Goal: Task Accomplishment & Management: Manage account settings

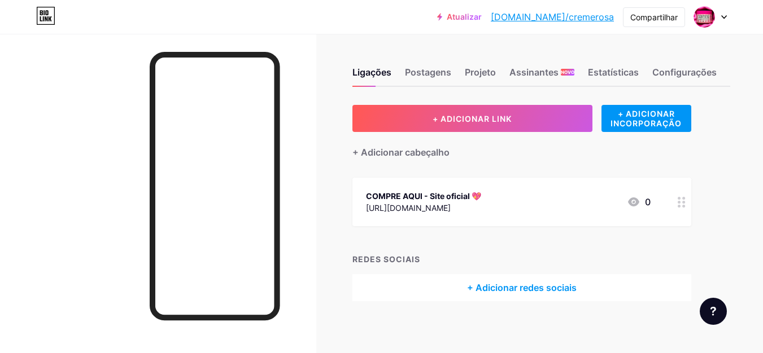
click at [481, 212] on div "[URL][DOMAIN_NAME]" at bounding box center [423, 208] width 115 height 12
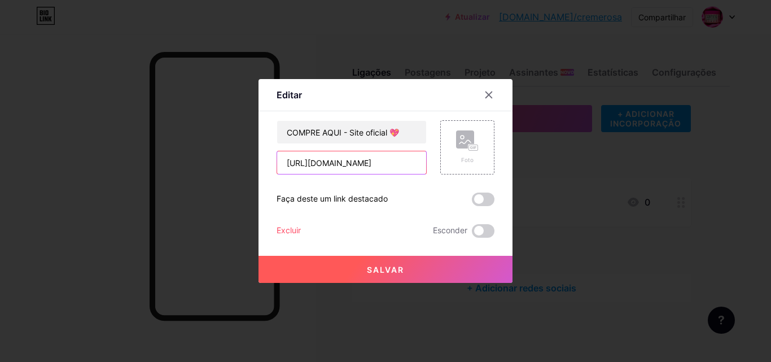
click at [370, 167] on input "[URL][DOMAIN_NAME]" at bounding box center [351, 162] width 149 height 23
click at [481, 101] on div at bounding box center [489, 95] width 20 height 20
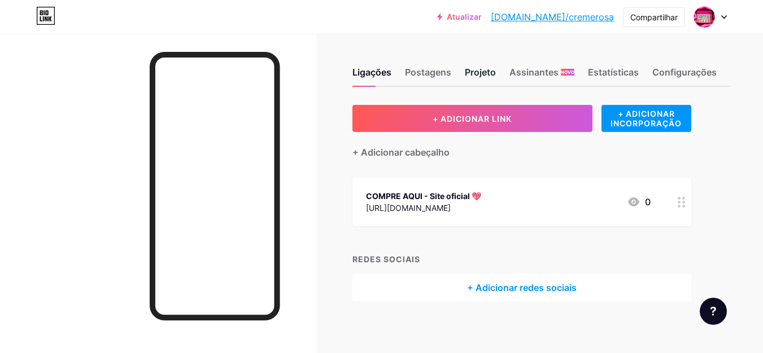
click at [486, 81] on div "Projeto" at bounding box center [480, 75] width 31 height 20
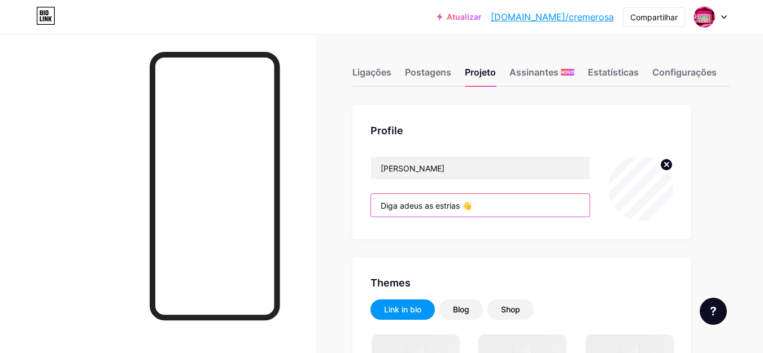
click at [506, 204] on input "Diga adeus as estrias 👋" at bounding box center [480, 205] width 219 height 23
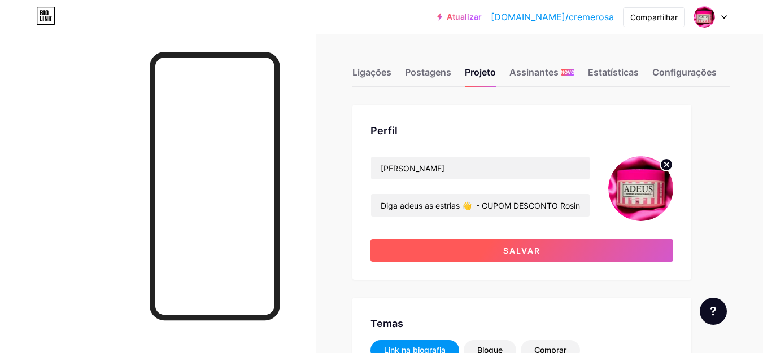
click at [539, 246] on font "Salvar" at bounding box center [521, 251] width 37 height 10
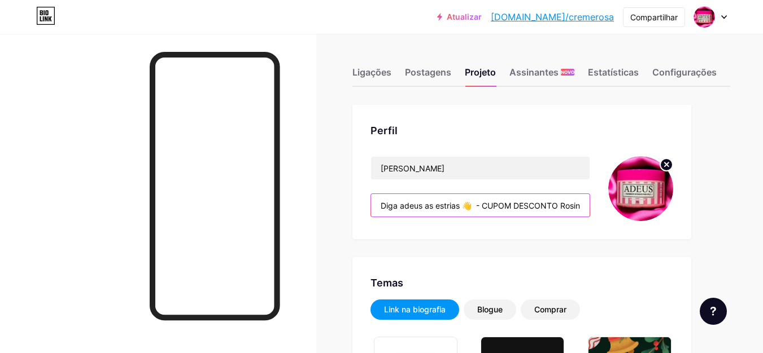
click at [482, 206] on input "Diga adeus as estrias 👋 - CUPOM DESCONTO Rosinha10" at bounding box center [480, 205] width 219 height 23
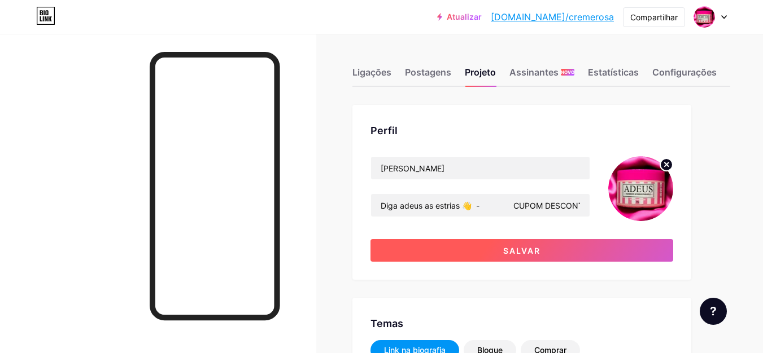
click at [532, 247] on font "Salvar" at bounding box center [521, 251] width 37 height 10
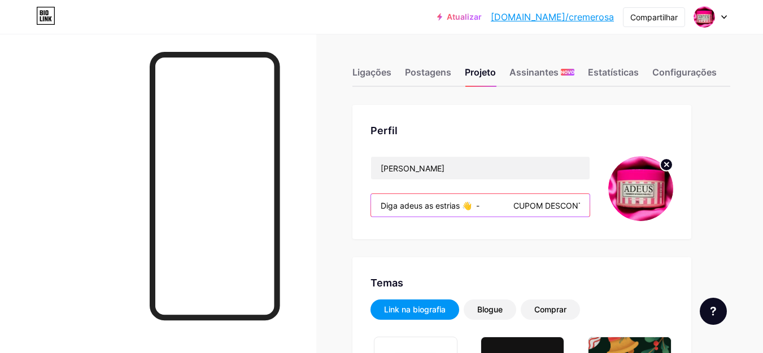
drag, startPoint x: 477, startPoint y: 209, endPoint x: 371, endPoint y: 211, distance: 105.6
click at [371, 211] on input "Diga adeus as estrias 👋 - CUPOM DESCONTO Rosinha10" at bounding box center [480, 205] width 219 height 23
drag, startPoint x: 488, startPoint y: 207, endPoint x: 352, endPoint y: 212, distance: 136.2
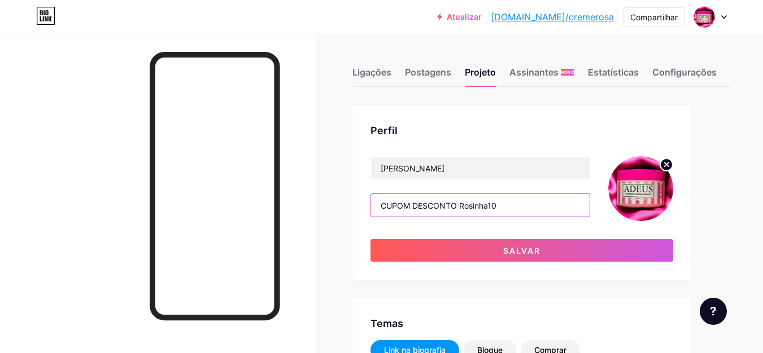
drag, startPoint x: 401, startPoint y: 203, endPoint x: 370, endPoint y: 206, distance: 31.2
click at [370, 206] on div "CUPOM DESCONTO Rosinha10" at bounding box center [480, 206] width 220 height 24
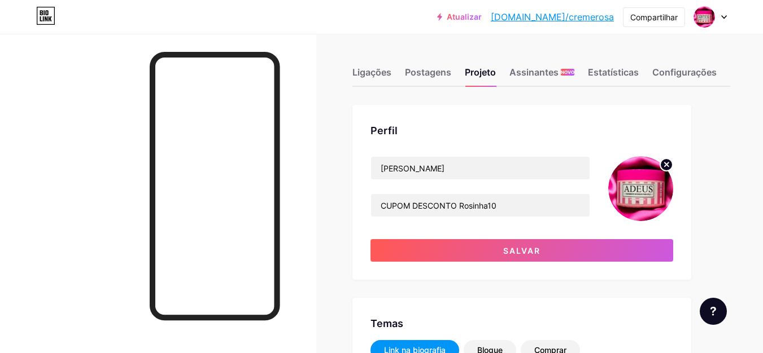
click at [369, 206] on div "Perfil CREME ROSINHA CUPOM DESCONTO Rosinha10 Salvar" at bounding box center [521, 192] width 339 height 175
click at [394, 206] on input "CUPOM DESCONTO Rosinha10" at bounding box center [480, 205] width 219 height 23
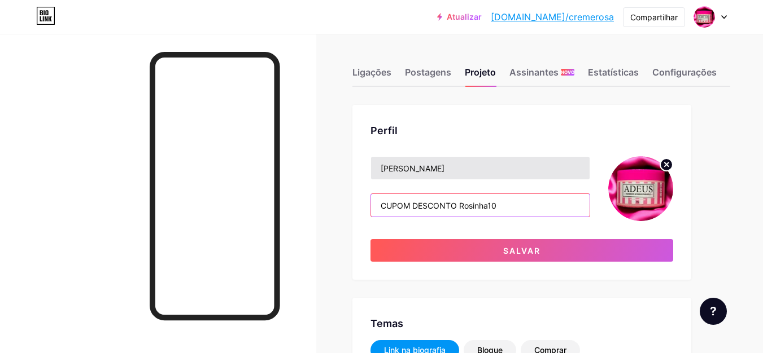
type input "CUPOM DESCONTO Rosinha10"
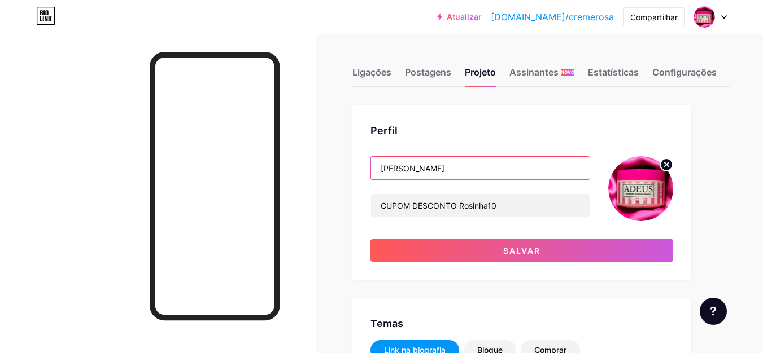
click at [472, 166] on input "[PERSON_NAME]" at bounding box center [480, 168] width 219 height 23
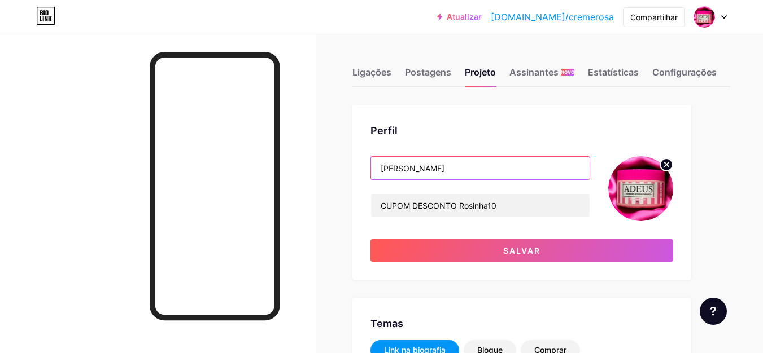
click at [472, 166] on input "[PERSON_NAME]" at bounding box center [480, 168] width 219 height 23
click at [446, 171] on input "[PERSON_NAME]" at bounding box center [480, 168] width 219 height 23
click at [447, 171] on input "[PERSON_NAME]" at bounding box center [480, 168] width 219 height 23
paste input "Diga adeus as estrias 👋 -"
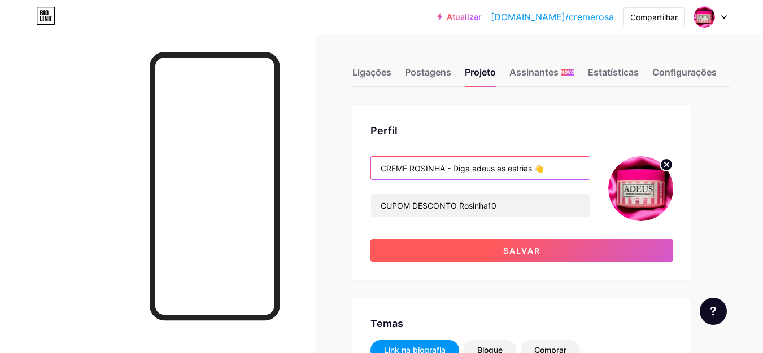
type input "CREME ROSINHA - Diga adeus as estrias 👋"
click at [554, 253] on button "Salvar" at bounding box center [521, 250] width 303 height 23
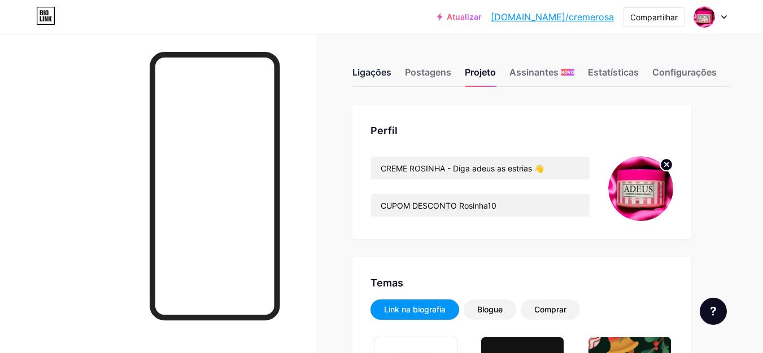
click at [385, 72] on font "Ligações" at bounding box center [371, 72] width 39 height 11
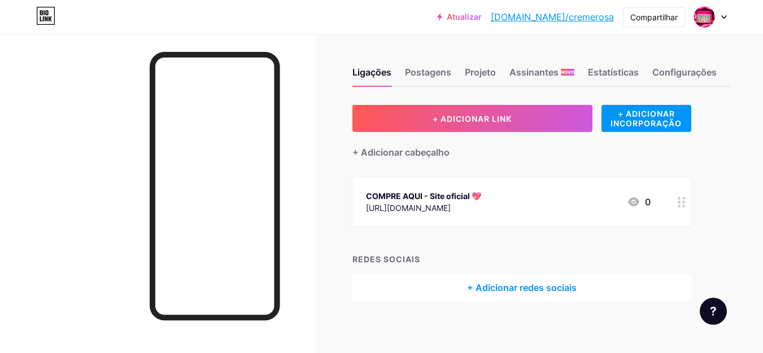
click at [451, 204] on font "[URL][DOMAIN_NAME]" at bounding box center [408, 208] width 85 height 10
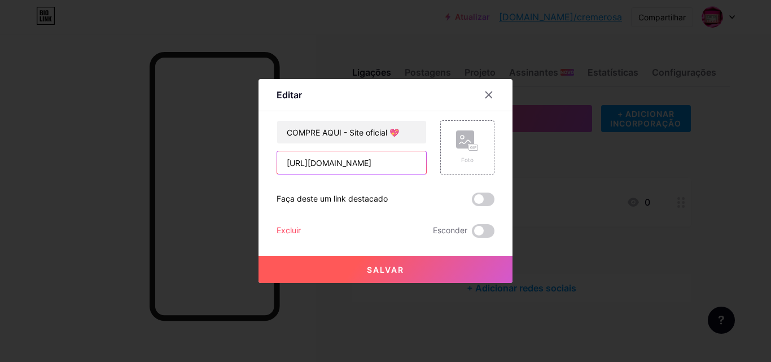
scroll to position [0, 209]
drag, startPoint x: 278, startPoint y: 161, endPoint x: 440, endPoint y: 181, distance: 163.3
click at [440, 181] on div "COMPRE AQUI - Site oficial 💖 [URL][DOMAIN_NAME] Foto Faça deste um link destaca…" at bounding box center [386, 178] width 218 height 117
paste input "[DOMAIN_NAME][URL]"
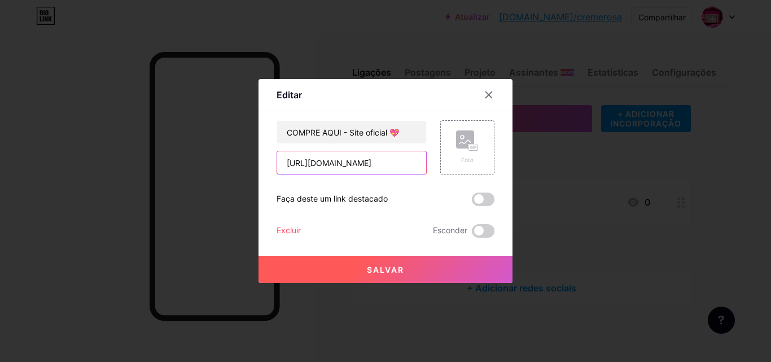
type input "[URL][DOMAIN_NAME]"
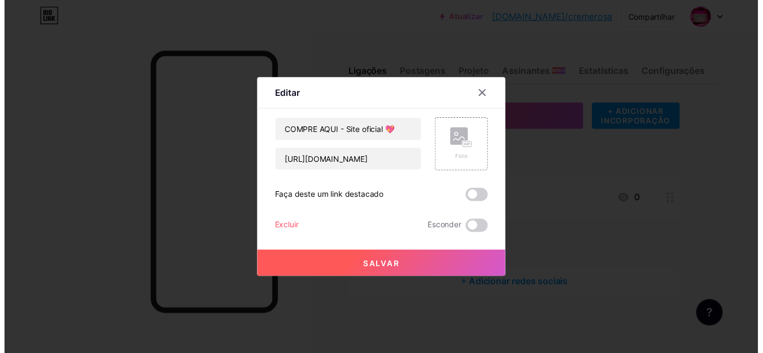
scroll to position [0, 0]
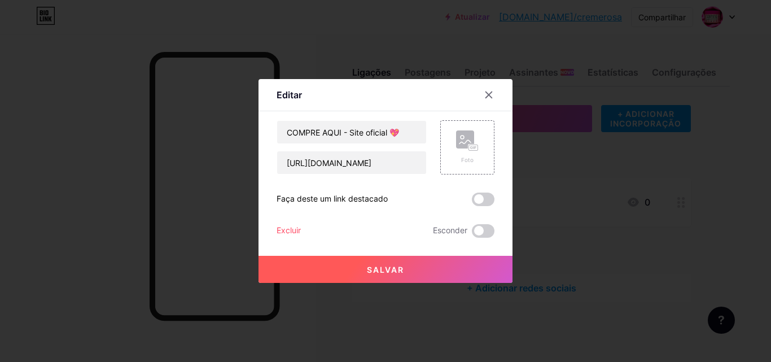
click at [416, 274] on button "Salvar" at bounding box center [386, 269] width 254 height 27
